Goal: Task Accomplishment & Management: Manage account settings

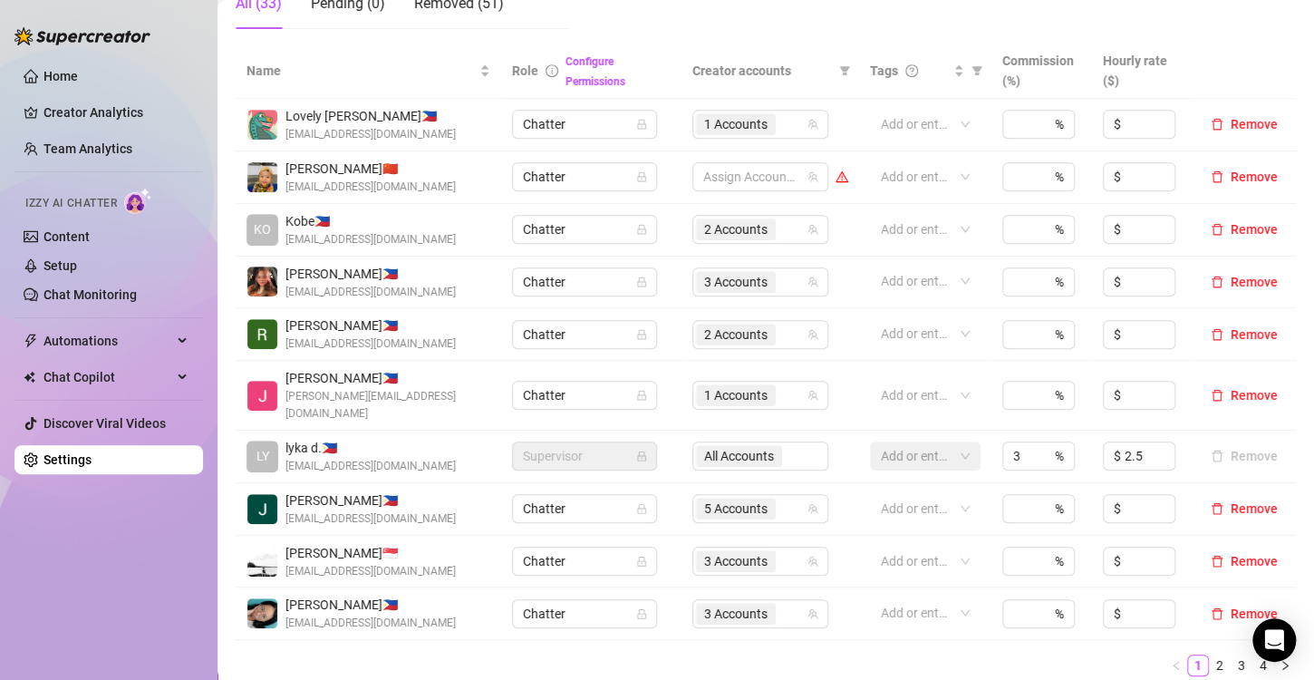
scroll to position [544, 0]
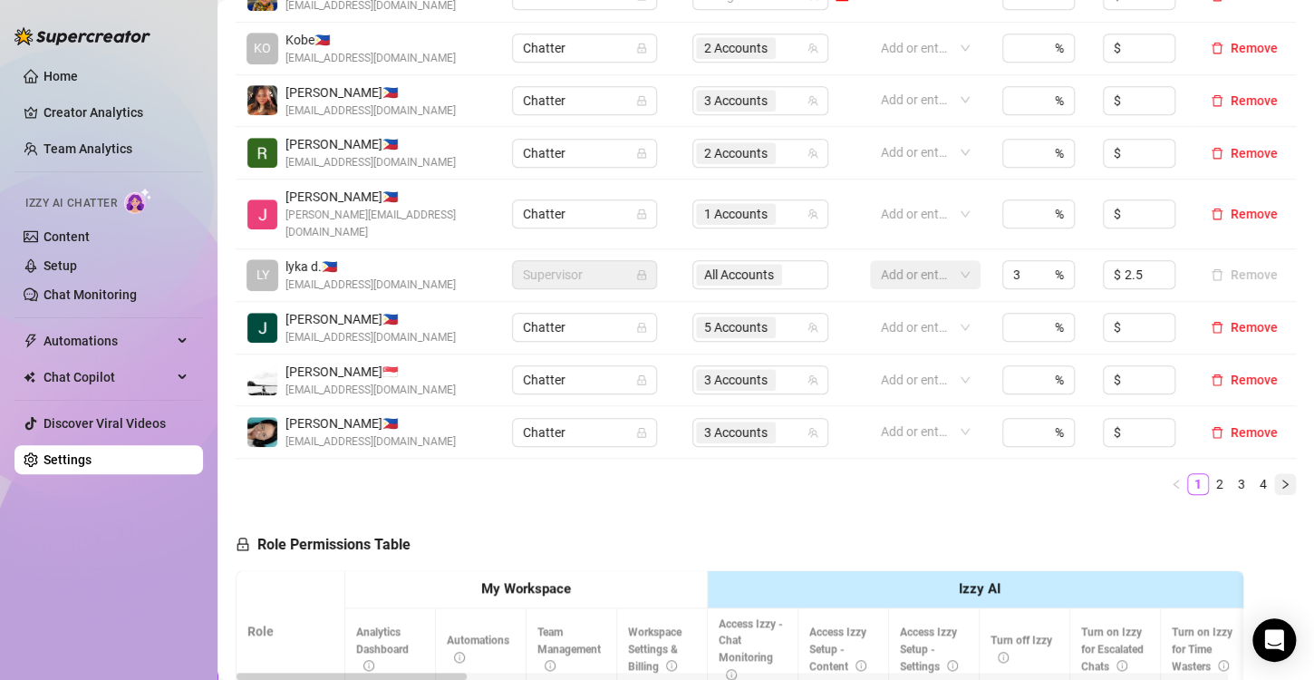
click at [1280, 479] on icon "right" at bounding box center [1285, 484] width 11 height 11
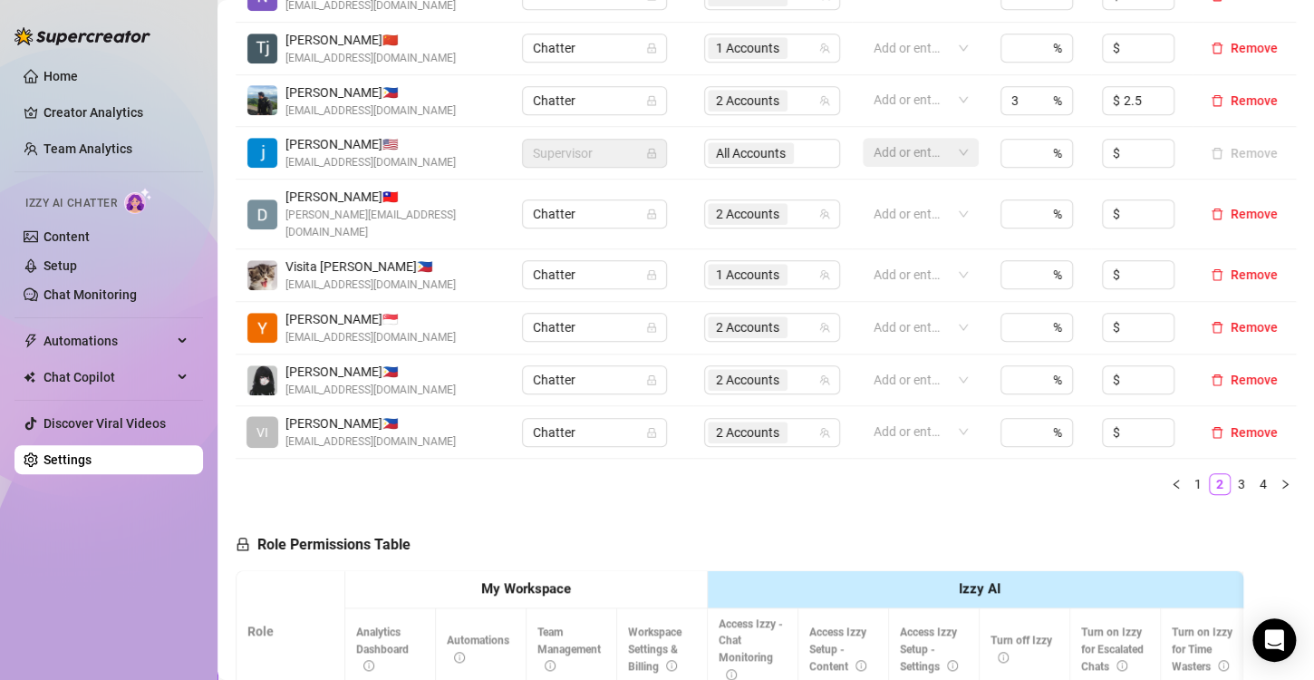
scroll to position [272, 0]
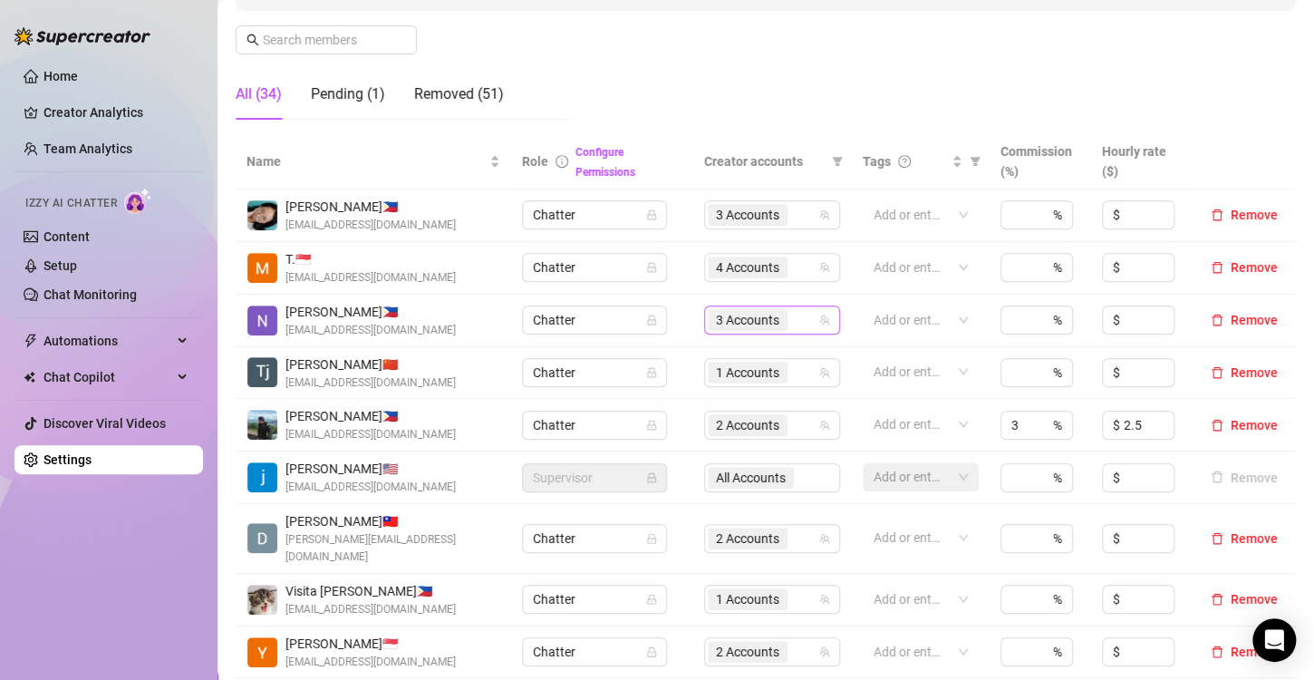
click at [719, 323] on span "3 Accounts" at bounding box center [747, 320] width 63 height 20
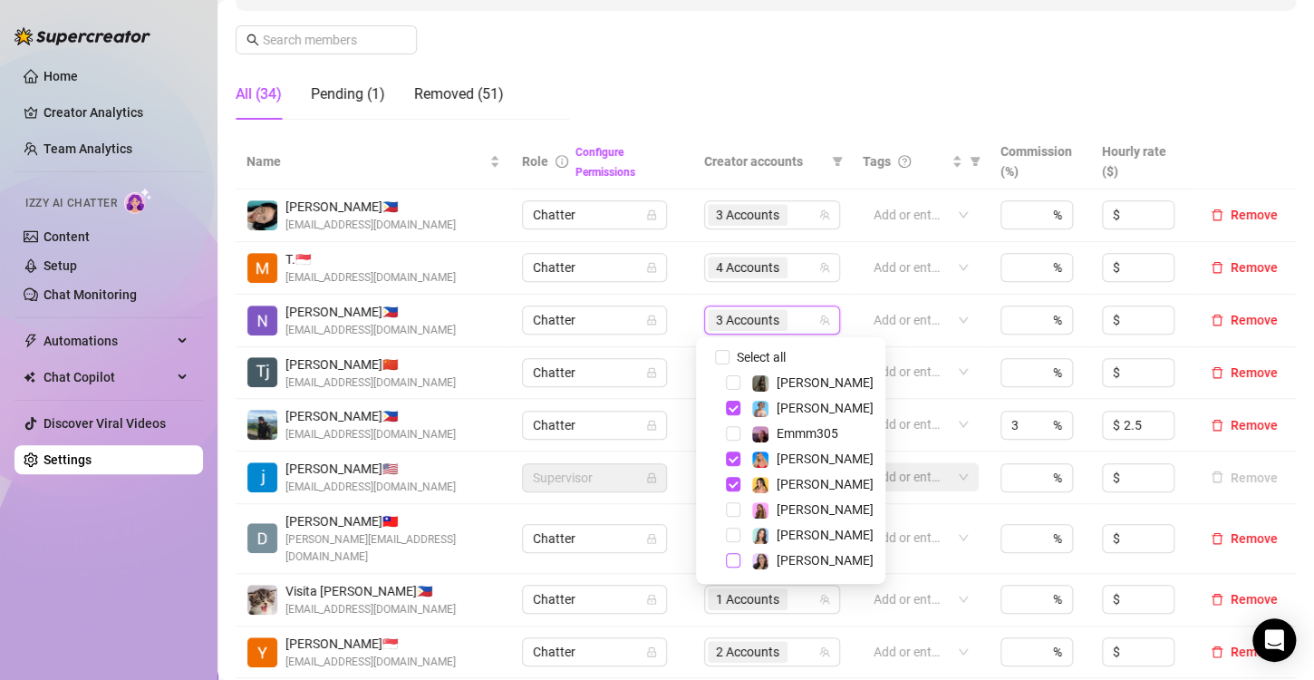
click at [732, 564] on span "Select tree node" at bounding box center [733, 560] width 15 height 15
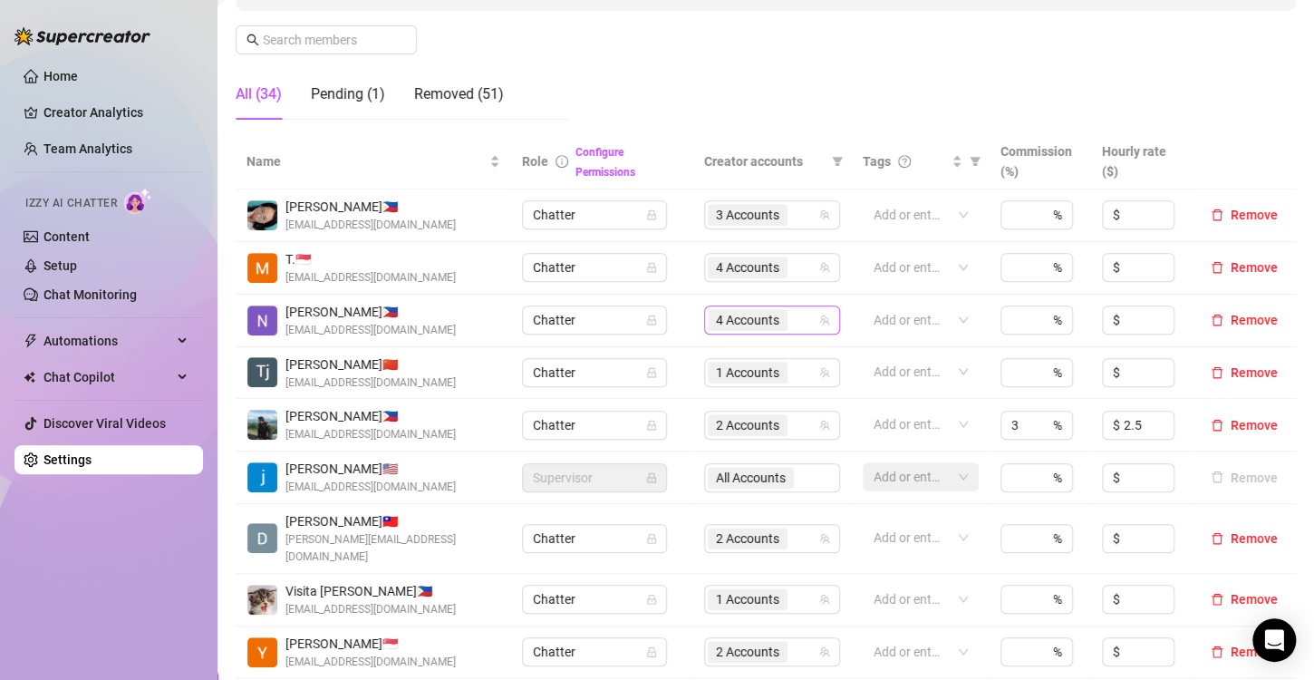
click at [739, 322] on span "4 Accounts" at bounding box center [747, 320] width 63 height 20
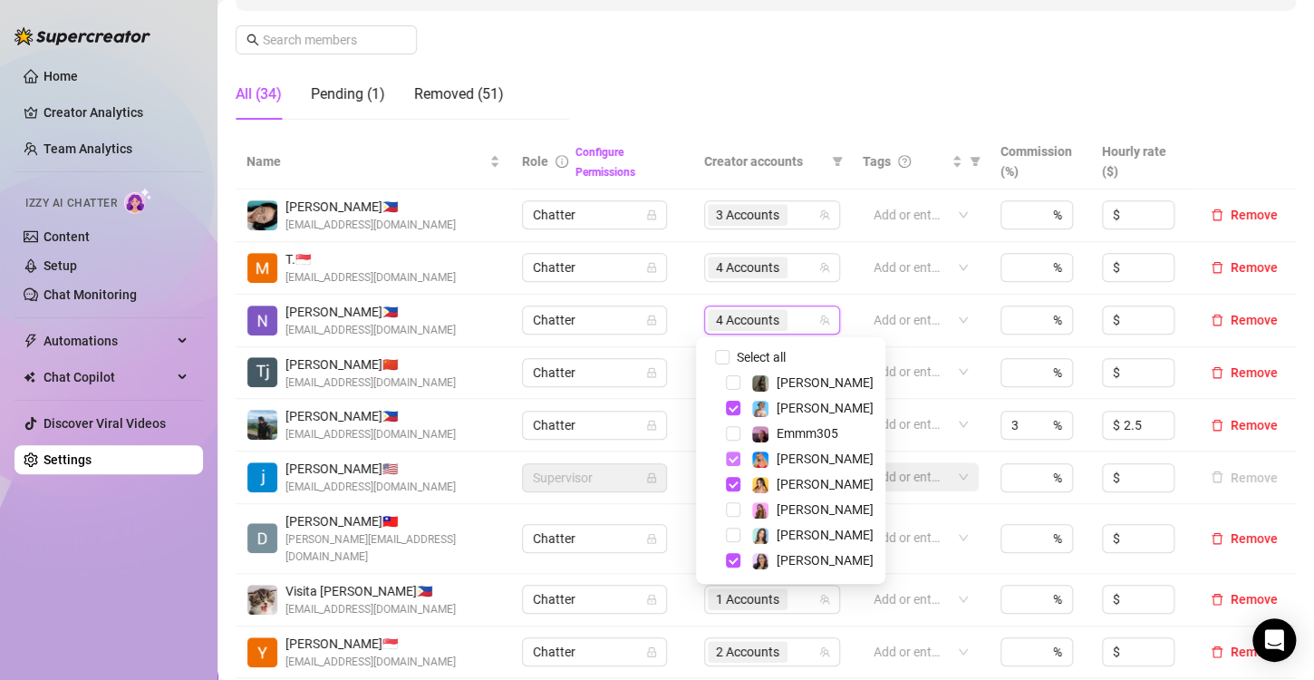
click at [733, 462] on span "Select tree node" at bounding box center [733, 458] width 15 height 15
click at [733, 409] on span "Select tree node" at bounding box center [733, 408] width 15 height 15
click at [730, 486] on span "Select tree node" at bounding box center [733, 484] width 15 height 15
click at [735, 504] on span "Select tree node" at bounding box center [733, 509] width 15 height 15
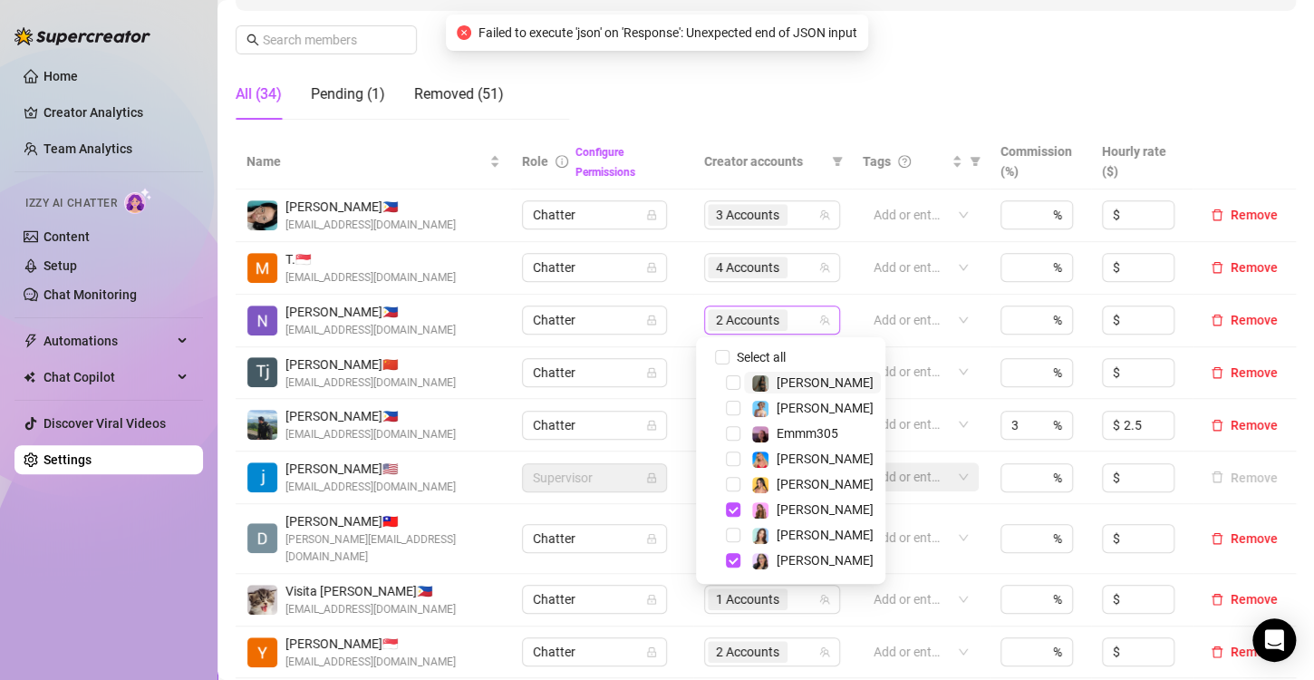
click at [728, 323] on span "2 Accounts" at bounding box center [747, 320] width 63 height 20
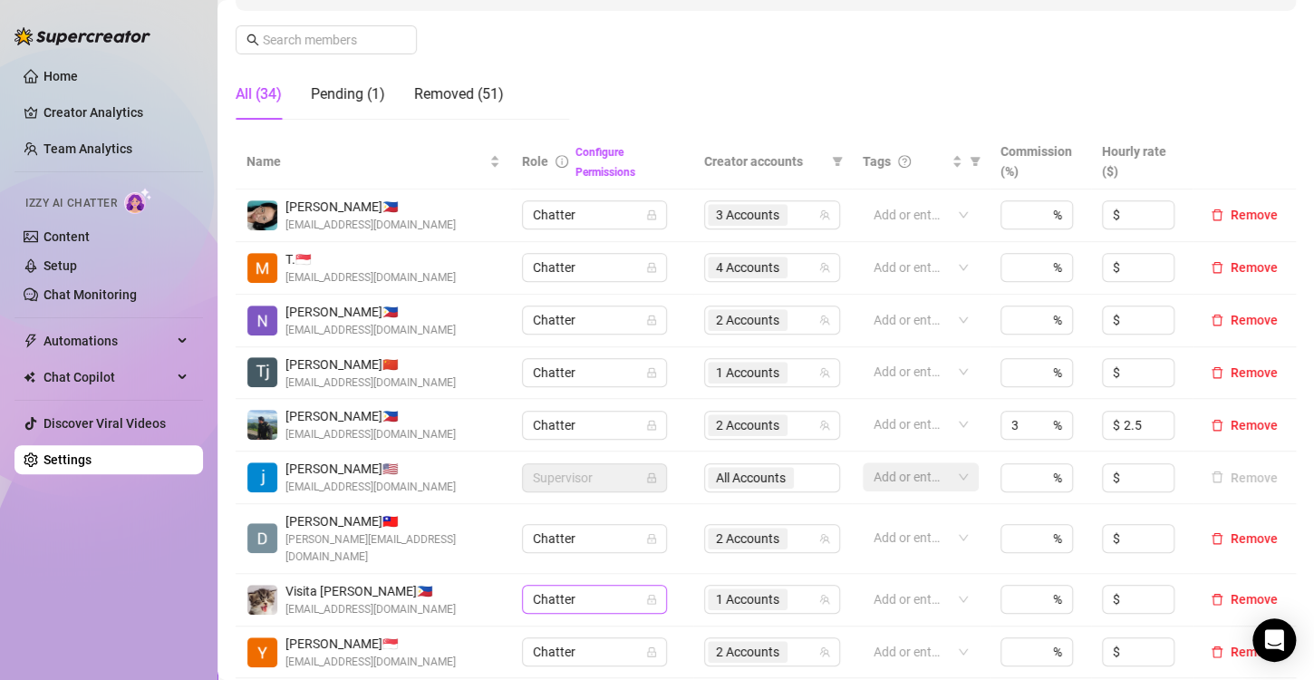
scroll to position [453, 0]
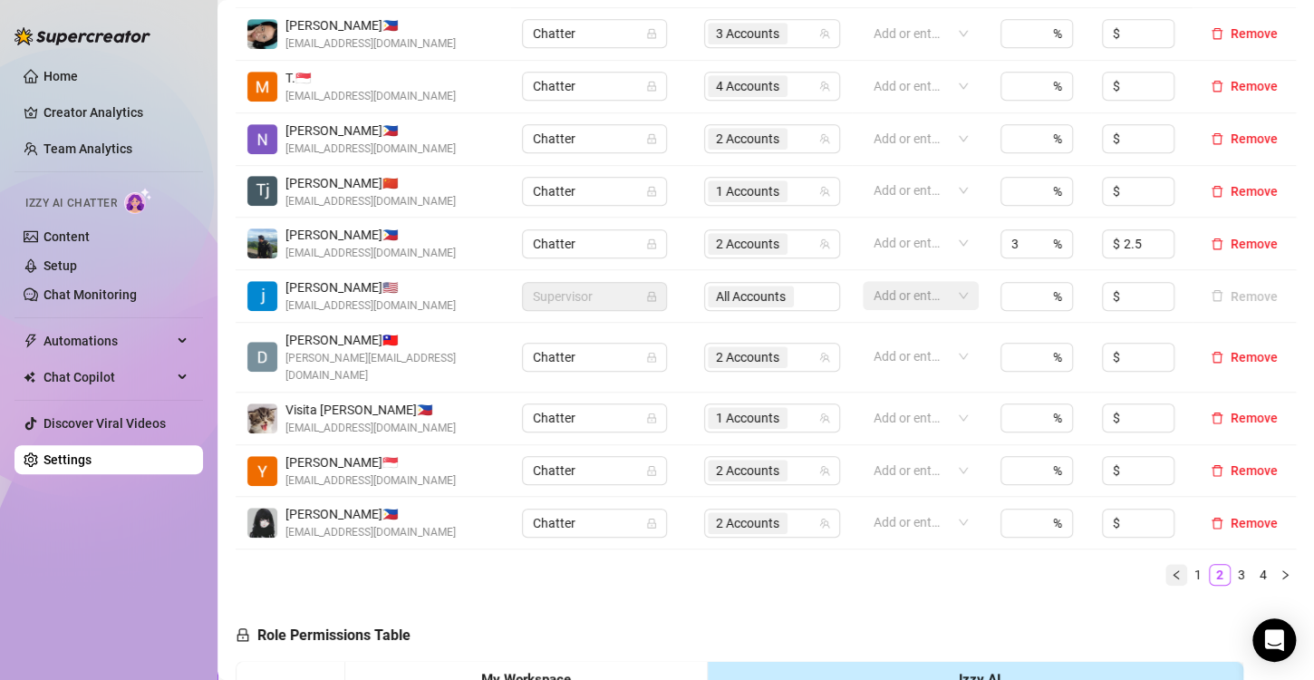
click at [1171, 569] on icon "left" at bounding box center [1176, 574] width 11 height 11
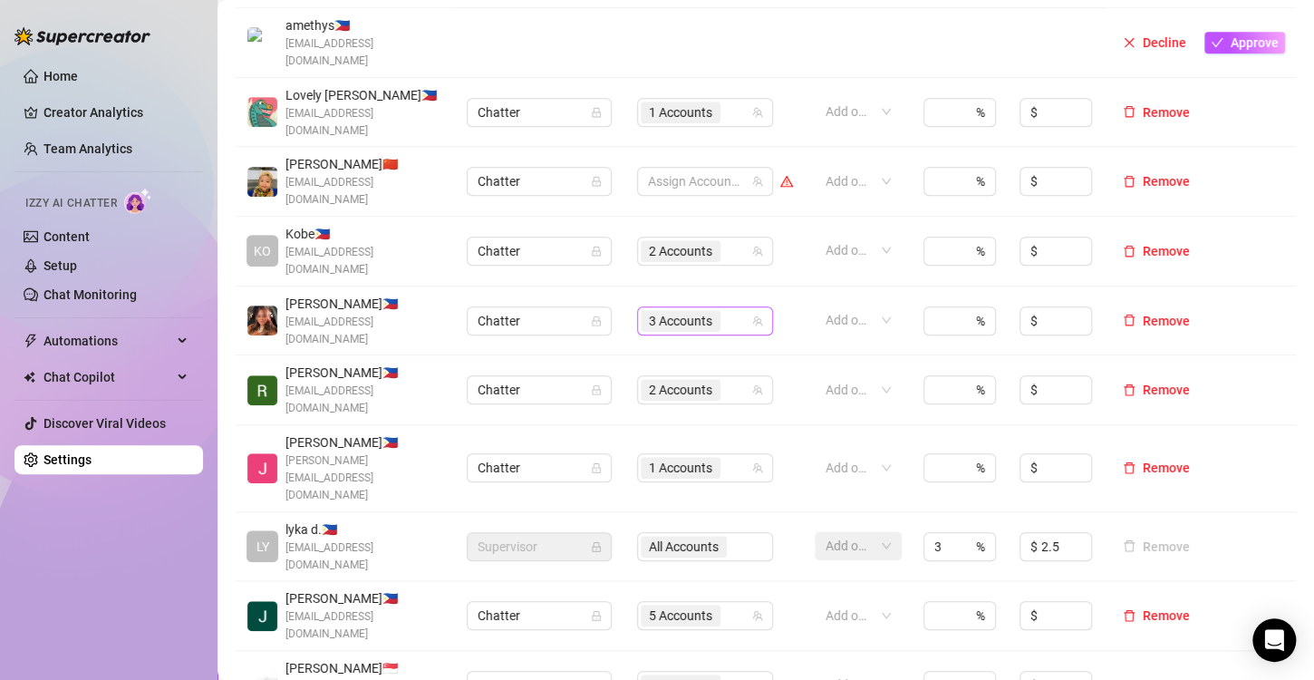
click at [641, 310] on span "3 Accounts" at bounding box center [681, 321] width 80 height 22
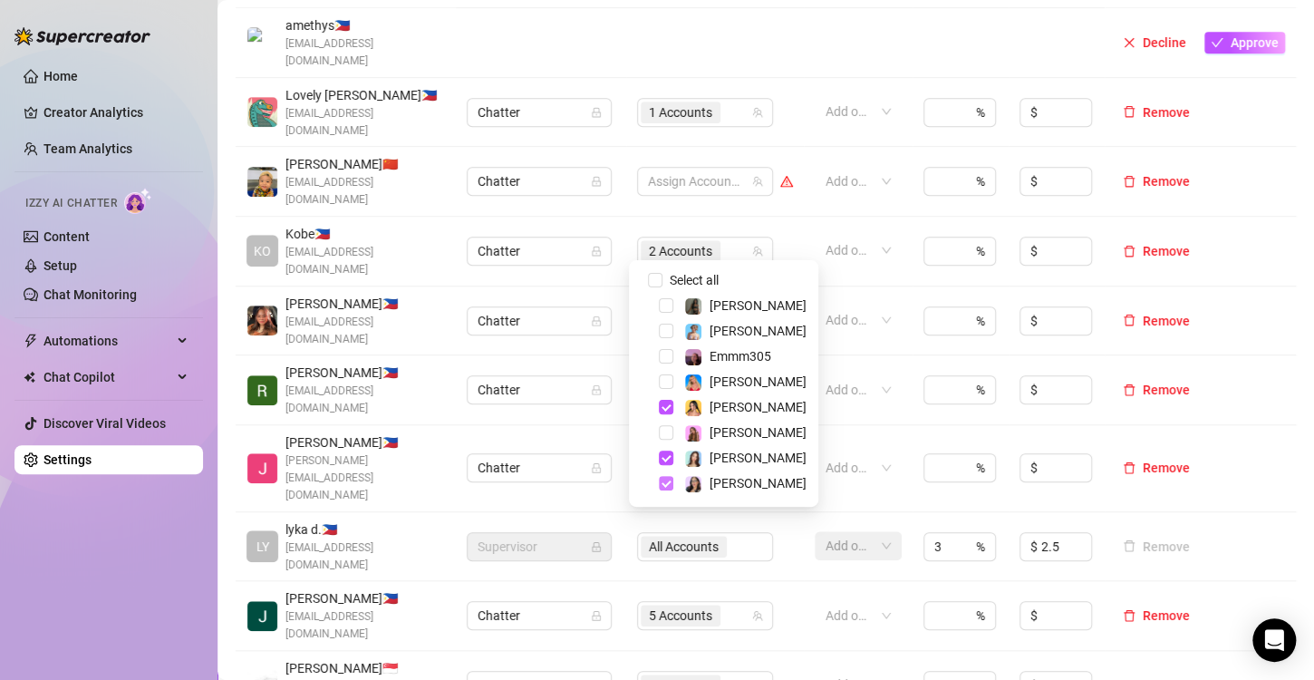
click at [667, 482] on span "Select tree node" at bounding box center [666, 483] width 15 height 15
click at [652, 596] on div "Name Role Configure Permissions Creator accounts Tags Commission (%) Hourly rat…" at bounding box center [766, 362] width 1061 height 819
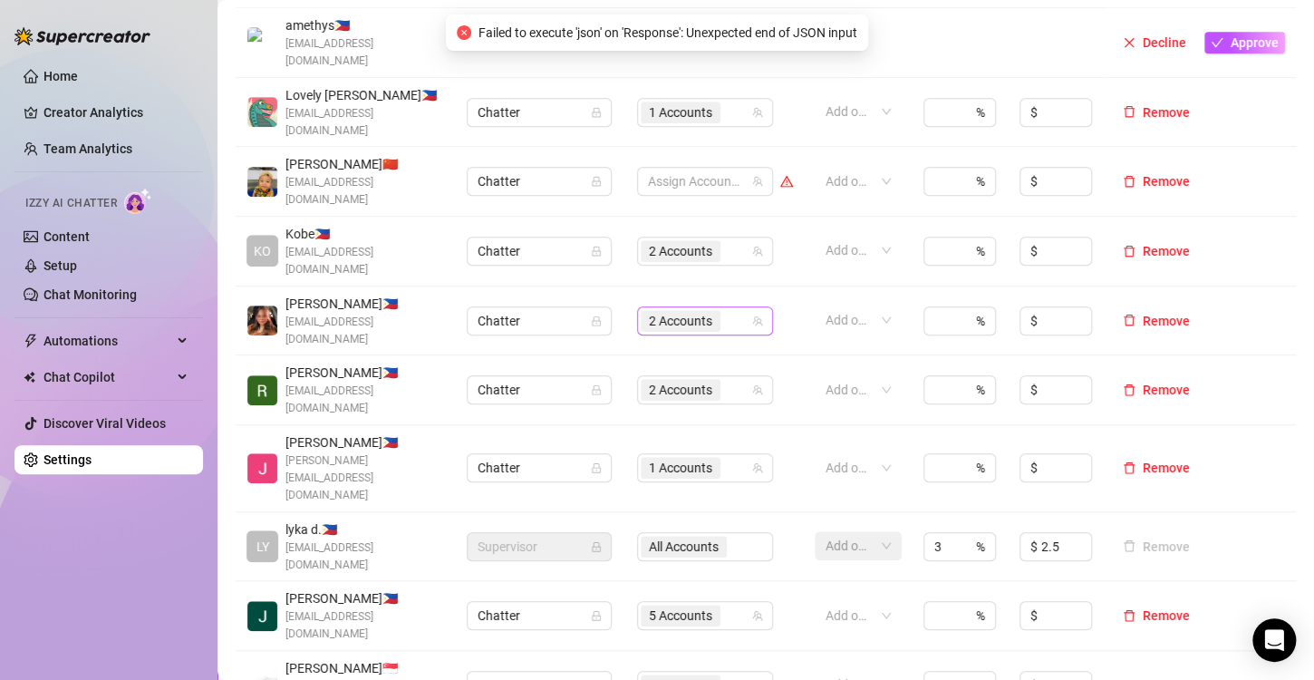
click at [667, 311] on span "2 Accounts" at bounding box center [680, 321] width 63 height 20
